Goal: Information Seeking & Learning: Learn about a topic

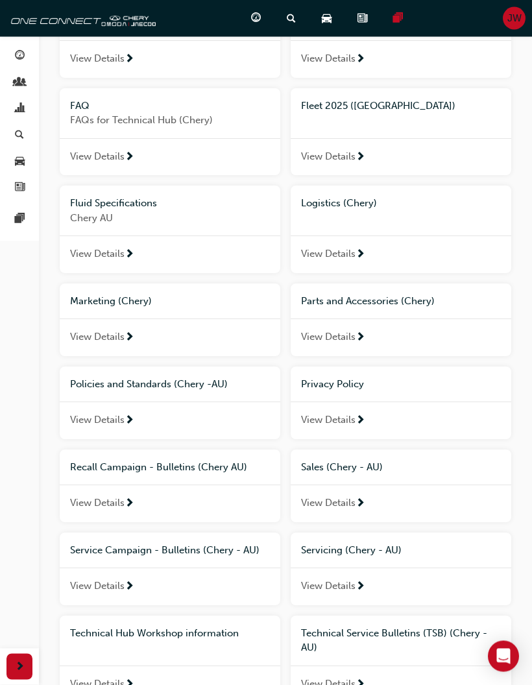
scroll to position [222, 0]
click at [88, 467] on div "Recall Campaign - Bulletins (Chery AU)" at bounding box center [170, 467] width 200 height 15
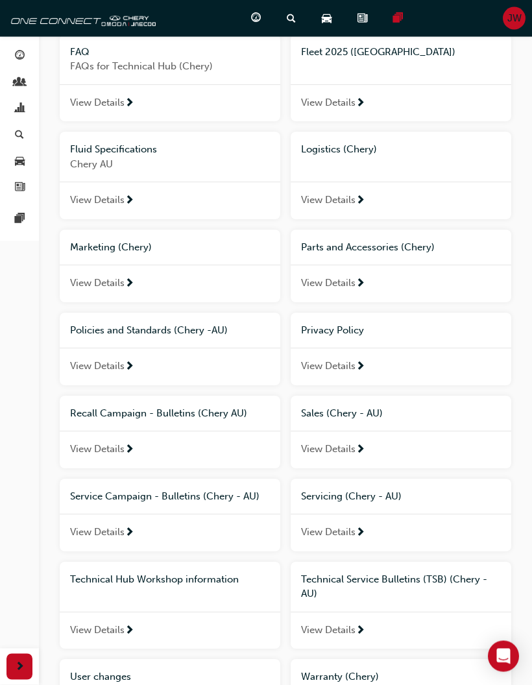
scroll to position [275, 0]
click at [94, 496] on div "Service Campaign - Bulletins (Chery - AU)" at bounding box center [170, 496] width 200 height 15
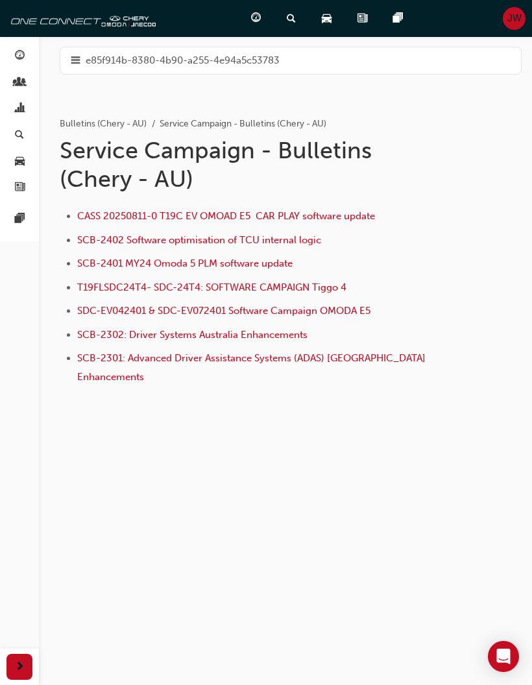
click at [98, 306] on span "SDC-EV042401 & SDC-EV072401 Software Campaign OMODA E5" at bounding box center [223, 311] width 293 height 12
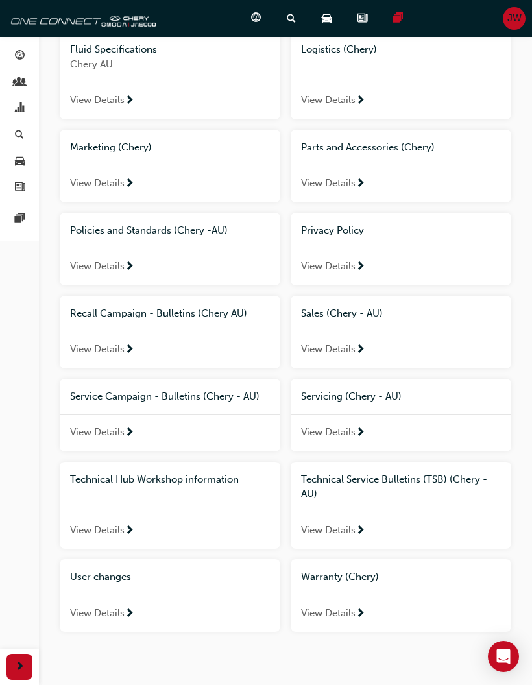
scroll to position [399, 0]
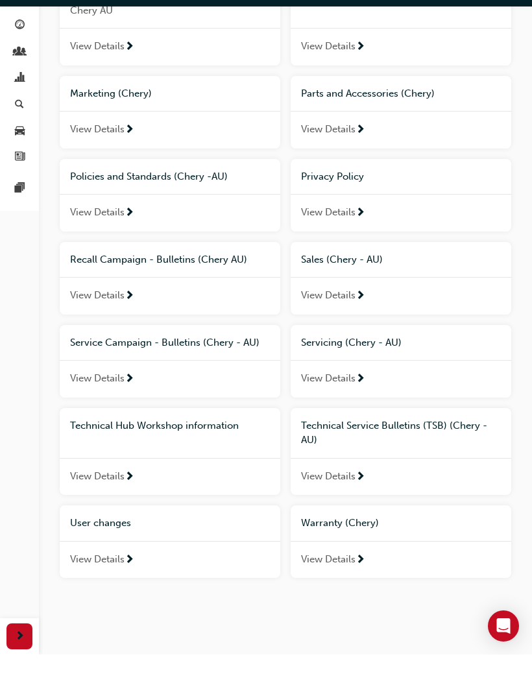
click at [440, 449] on div "Technical Service Bulletins (TSB) (Chery - AU)" at bounding box center [401, 463] width 200 height 29
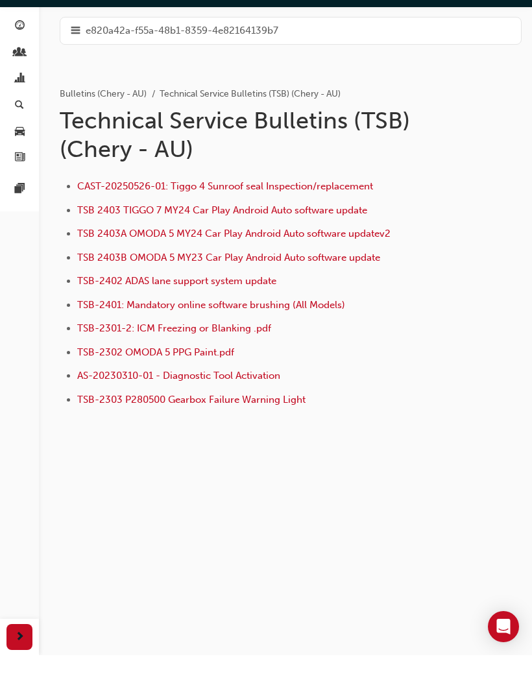
click at [116, 352] on span "TSB-2301-2: ICM Freezing or Blanking .pdf" at bounding box center [174, 358] width 194 height 12
click at [121, 281] on span "TSB 2403B OMODA 5 MY23 Car Play Android Auto software update" at bounding box center [228, 287] width 303 height 12
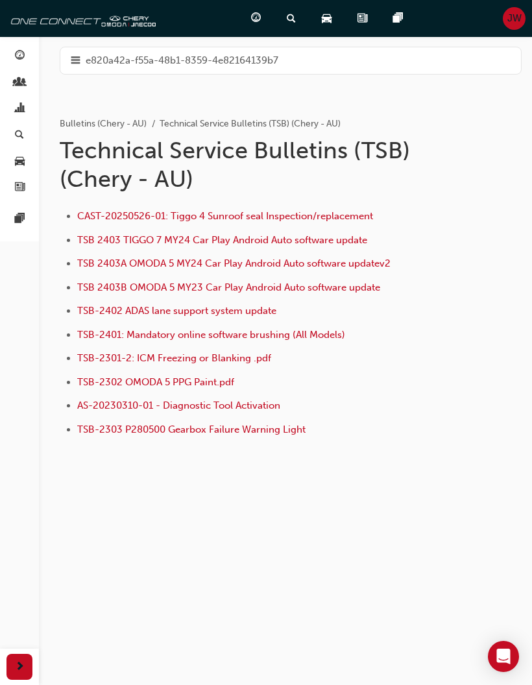
click at [103, 384] on span "TSB-2302 OMODA 5 PPG Paint.pdf" at bounding box center [155, 382] width 157 height 12
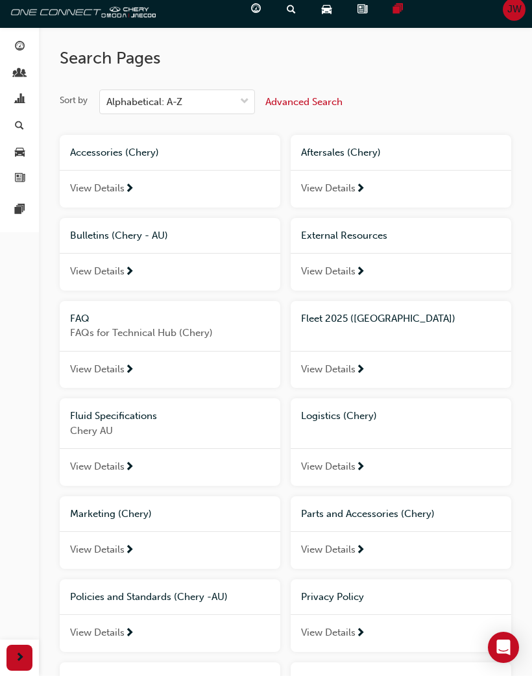
scroll to position [399, 0]
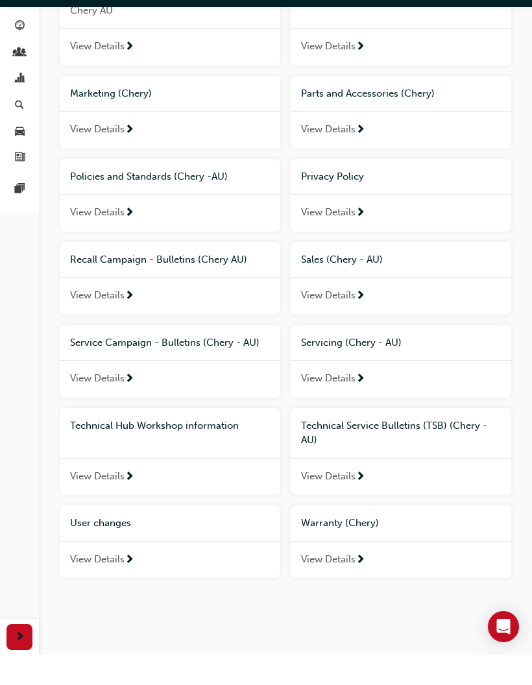
click at [94, 449] on span "Technical Hub Workshop information" at bounding box center [154, 455] width 169 height 12
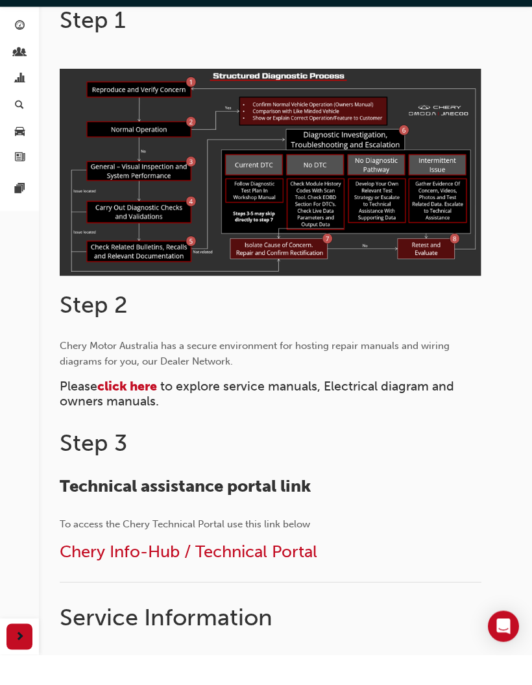
scroll to position [337, 0]
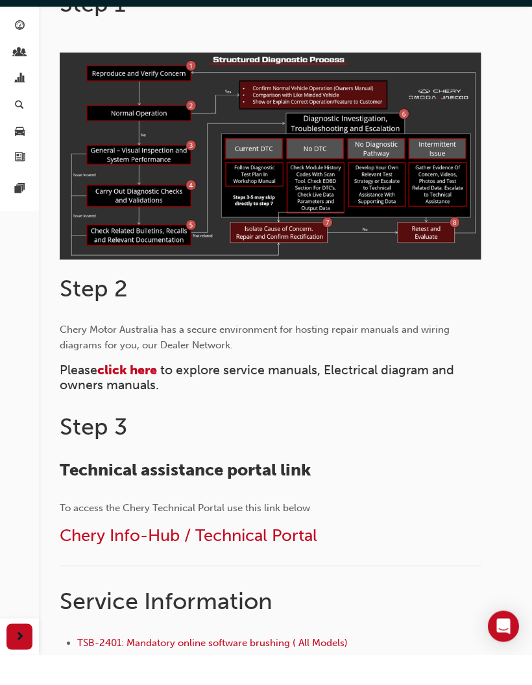
click at [89, 556] on span "Chery Info-Hub / Technical Portal" at bounding box center [188, 566] width 257 height 20
